Goal: Task Accomplishment & Management: Manage account settings

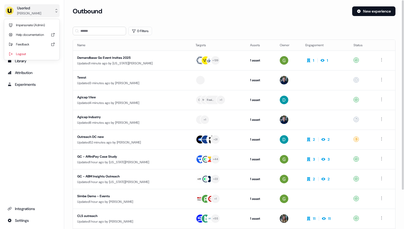
click at [37, 12] on div "Ryan Hennessy" at bounding box center [29, 13] width 24 height 5
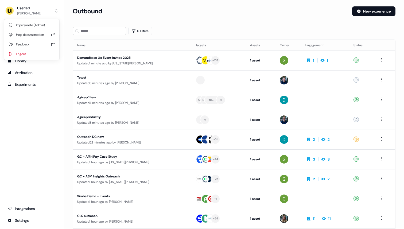
click at [36, 27] on div "Impersonate (Admin)" at bounding box center [31, 25] width 51 height 10
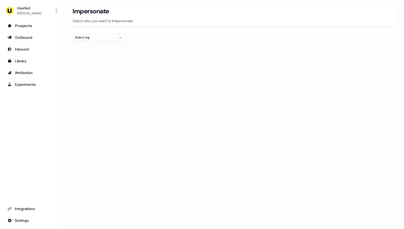
click at [96, 40] on div "Select org" at bounding box center [95, 37] width 40 height 5
type input "****"
click at [96, 58] on div "Omnea" at bounding box center [99, 56] width 53 height 9
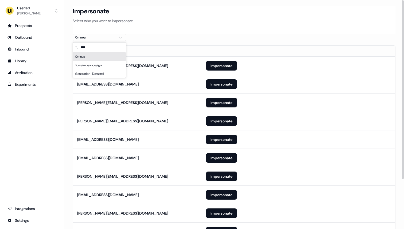
click at [168, 21] on p "Select who you want to impersonate" at bounding box center [234, 20] width 322 height 5
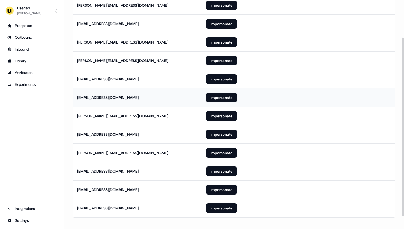
scroll to position [64, 0]
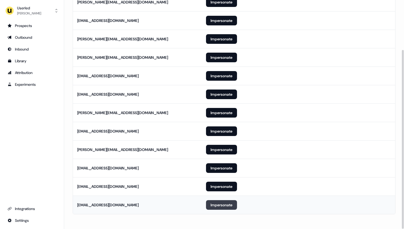
click at [214, 202] on button "Impersonate" at bounding box center [221, 205] width 31 height 10
